Goal: Task Accomplishment & Management: Use online tool/utility

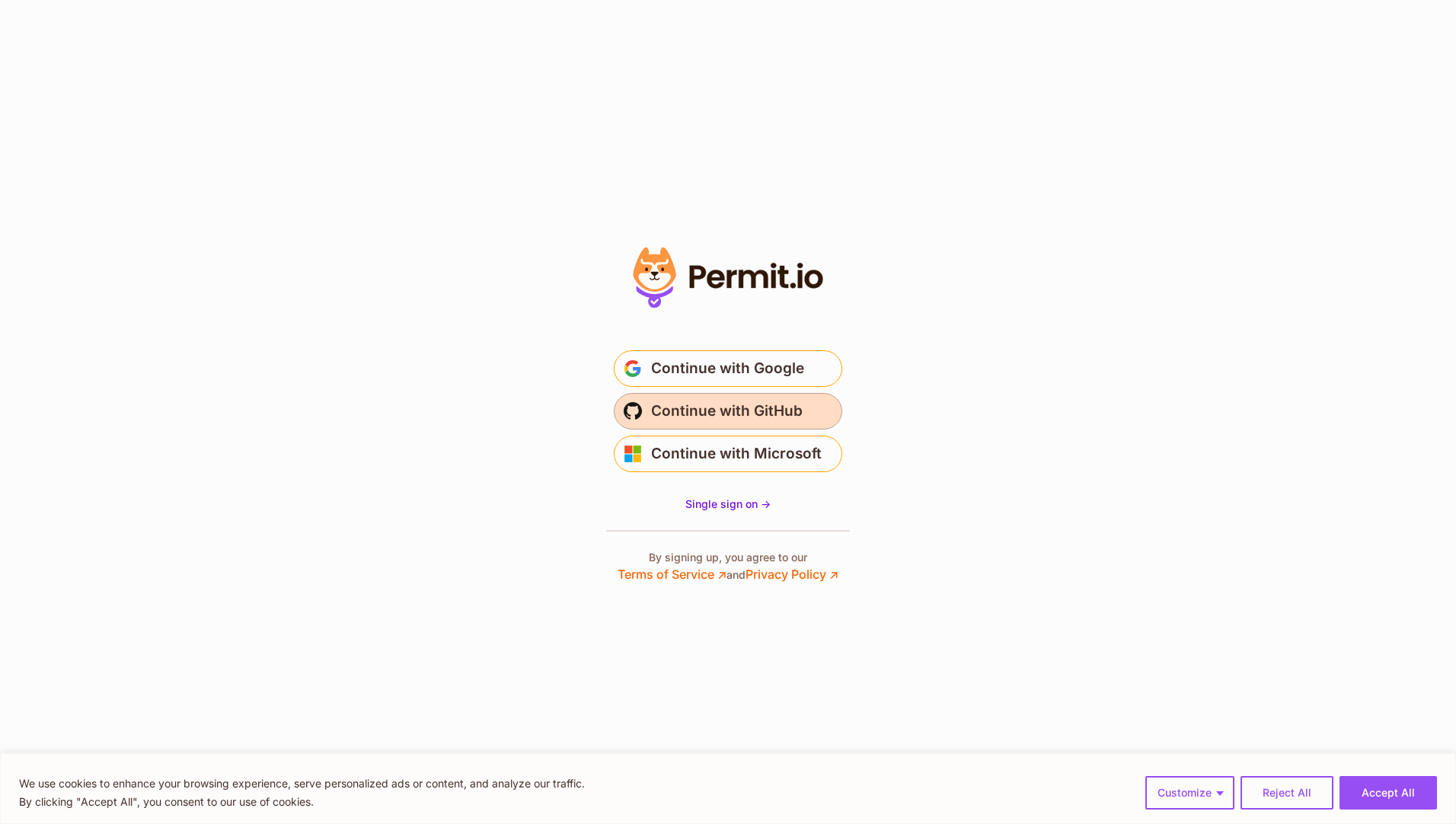
click at [764, 415] on span "Continue with GitHub" at bounding box center [727, 411] width 152 height 24
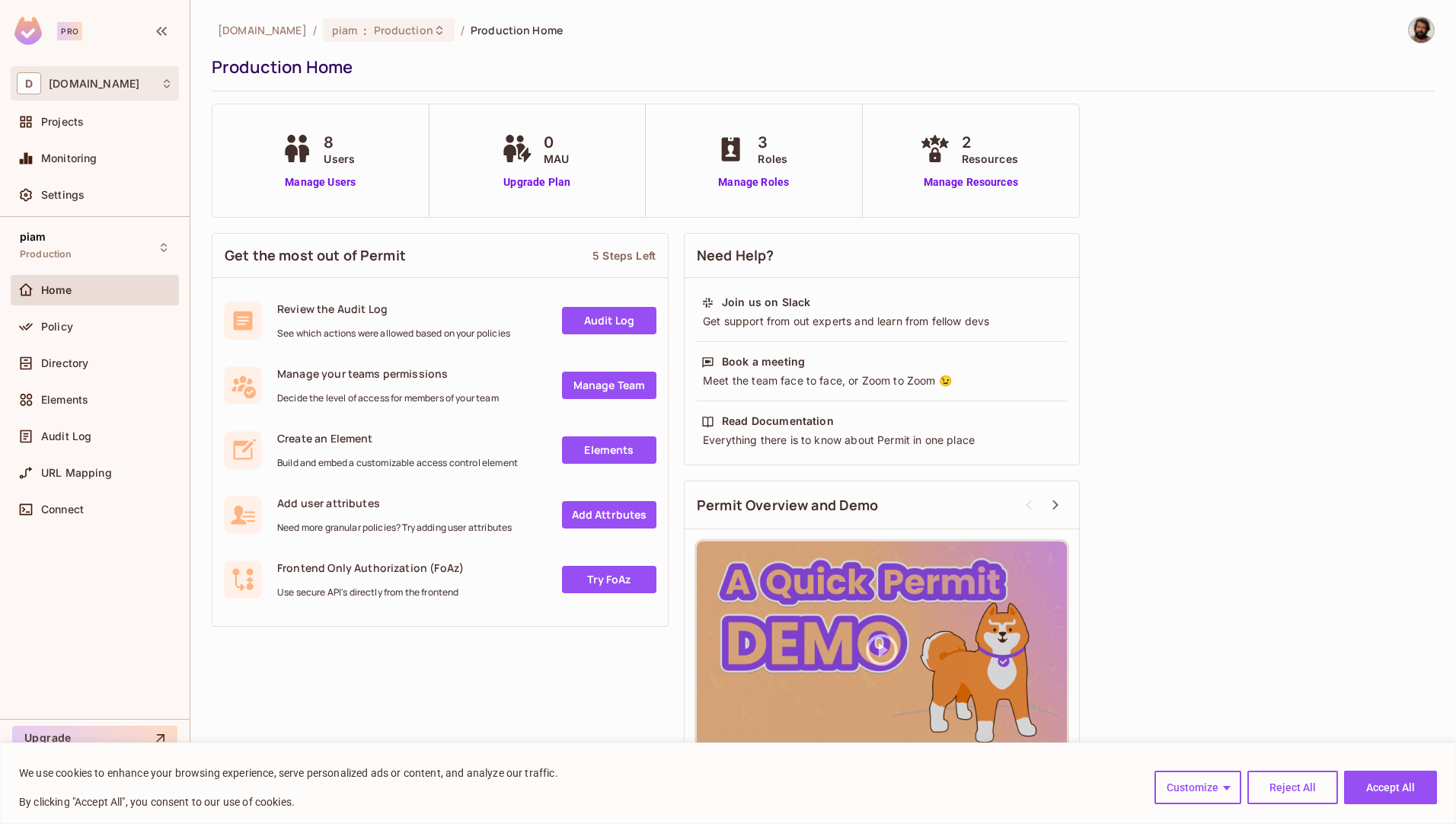
click at [165, 85] on icon at bounding box center [167, 84] width 12 height 12
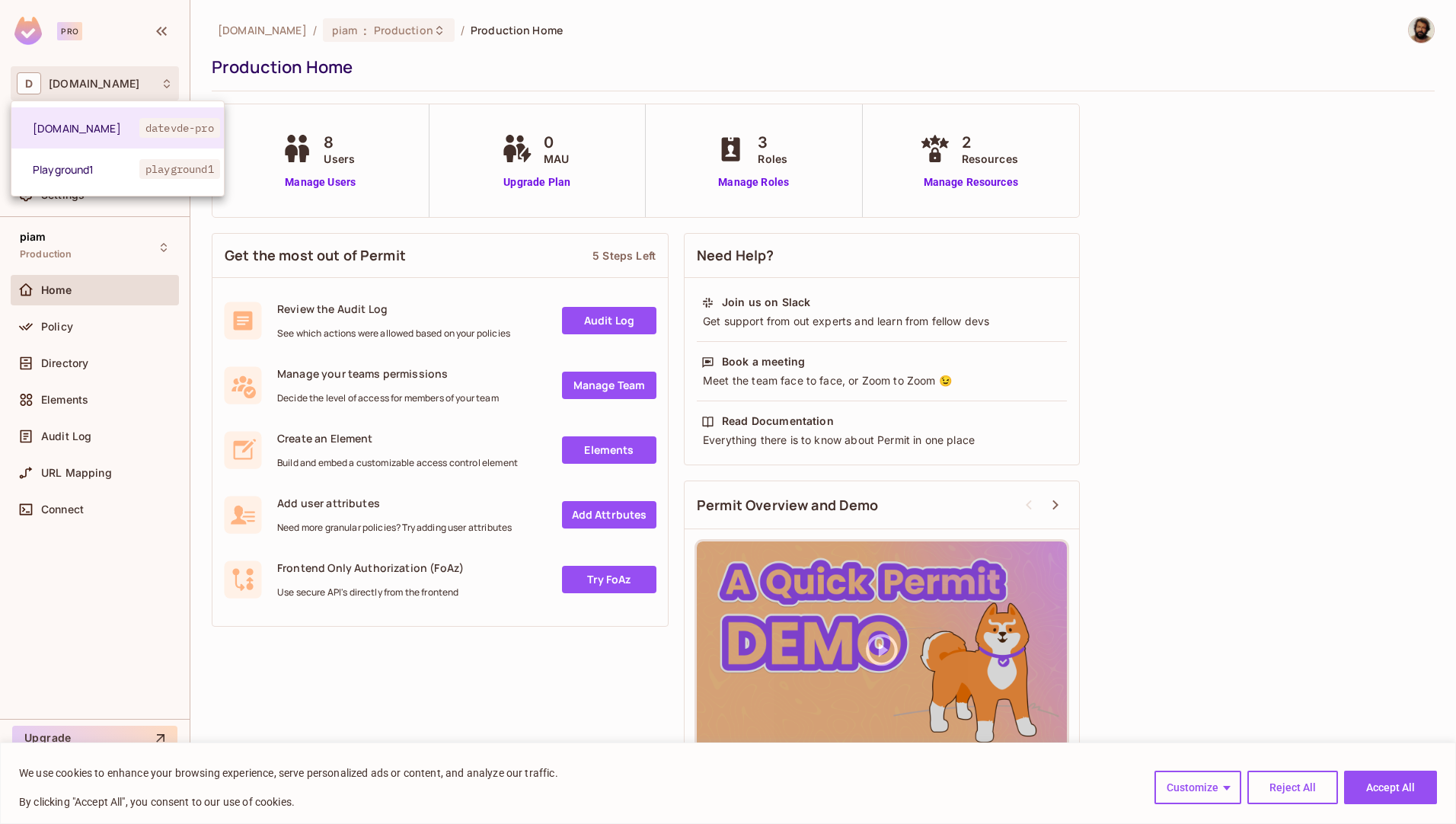
click at [168, 83] on div at bounding box center [728, 412] width 1456 height 824
